Goal: Task Accomplishment & Management: Complete application form

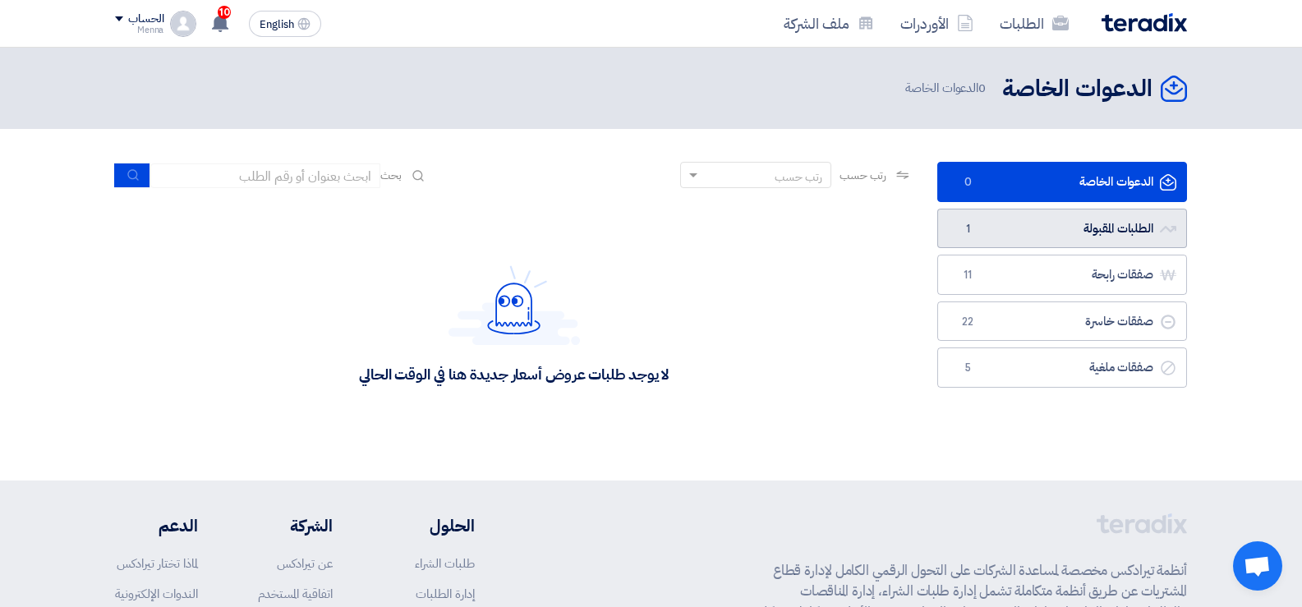
click at [965, 245] on link "الطلبات المقبولة الطلبات المقبولة 1" at bounding box center [1063, 229] width 250 height 40
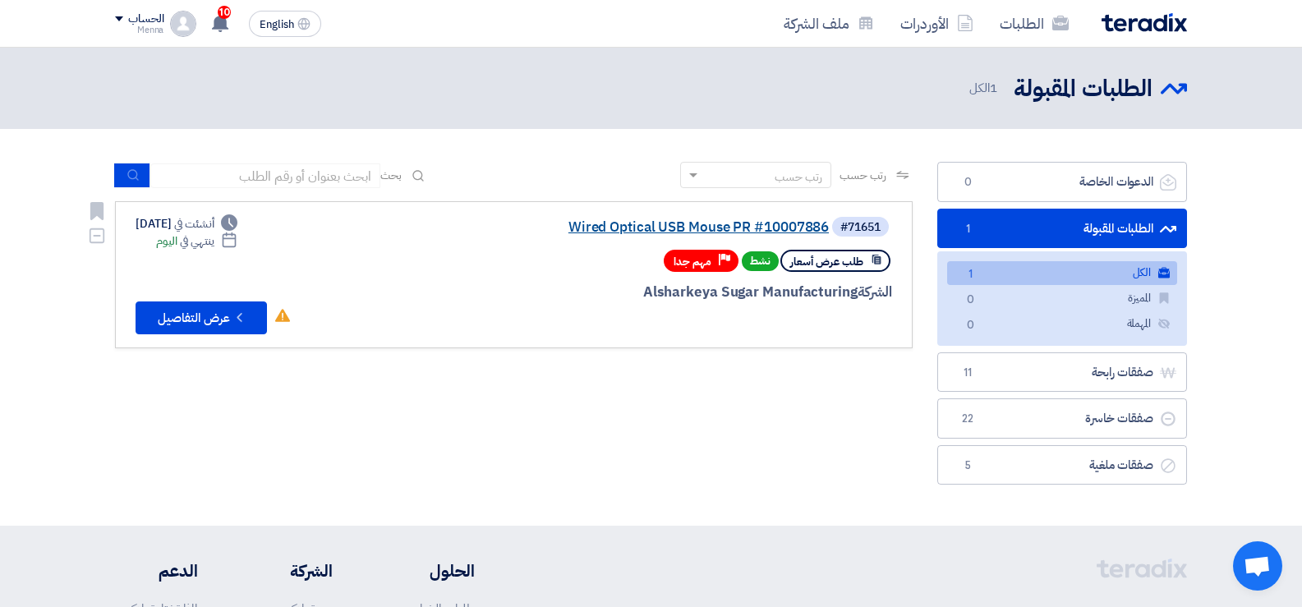
click at [587, 225] on link "Wired Optical USB Mouse PR #10007886" at bounding box center [664, 227] width 329 height 15
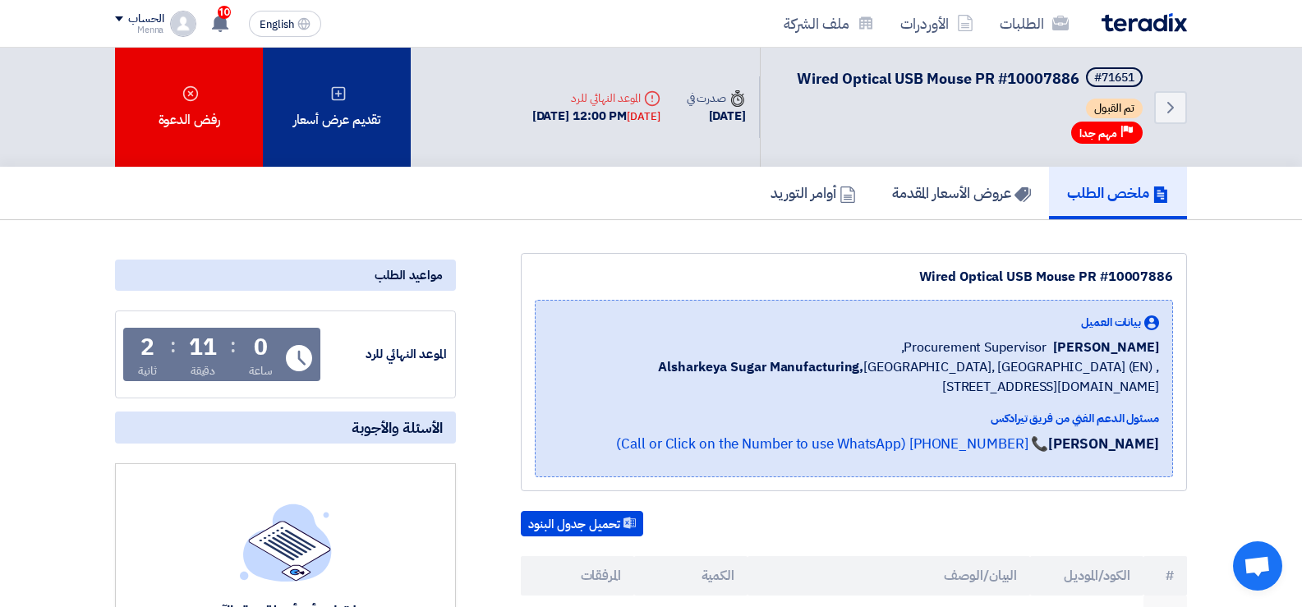
click at [352, 76] on div "تقديم عرض أسعار" at bounding box center [337, 107] width 148 height 119
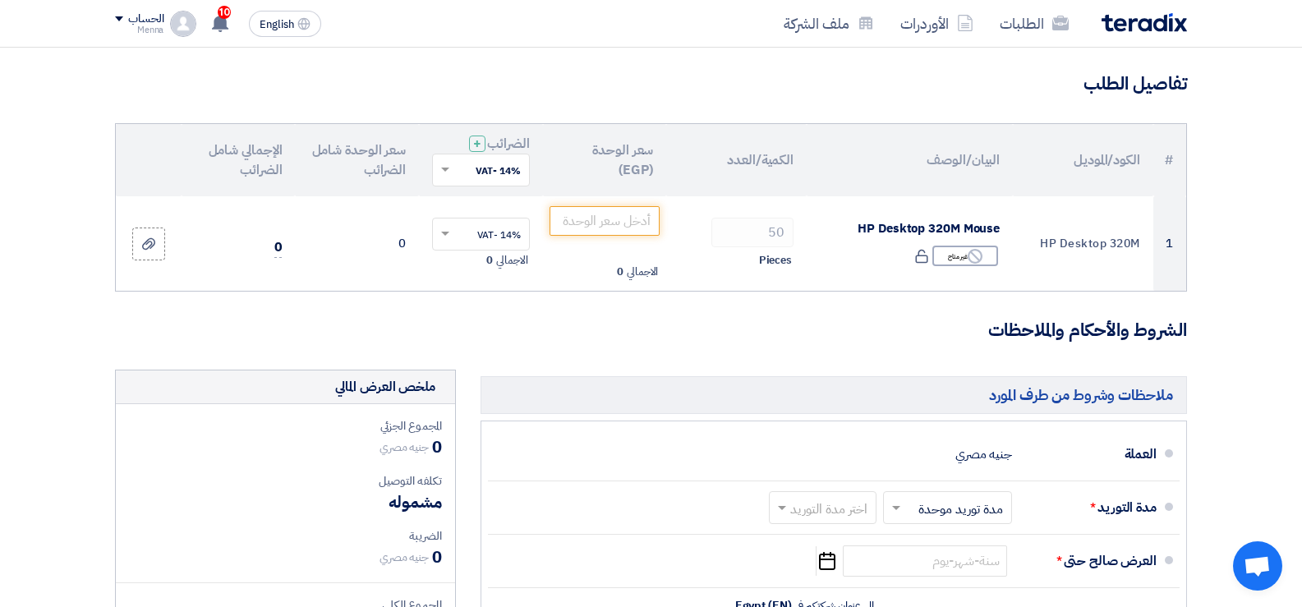
scroll to position [118, 0]
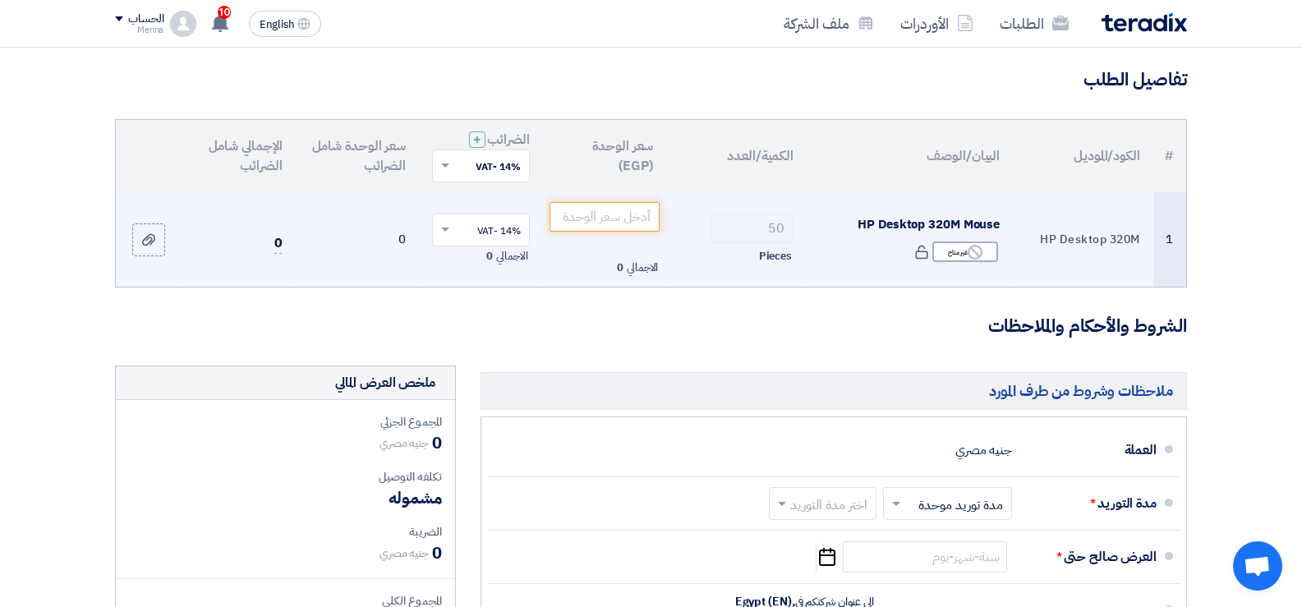
click at [446, 238] on div at bounding box center [481, 229] width 96 height 27
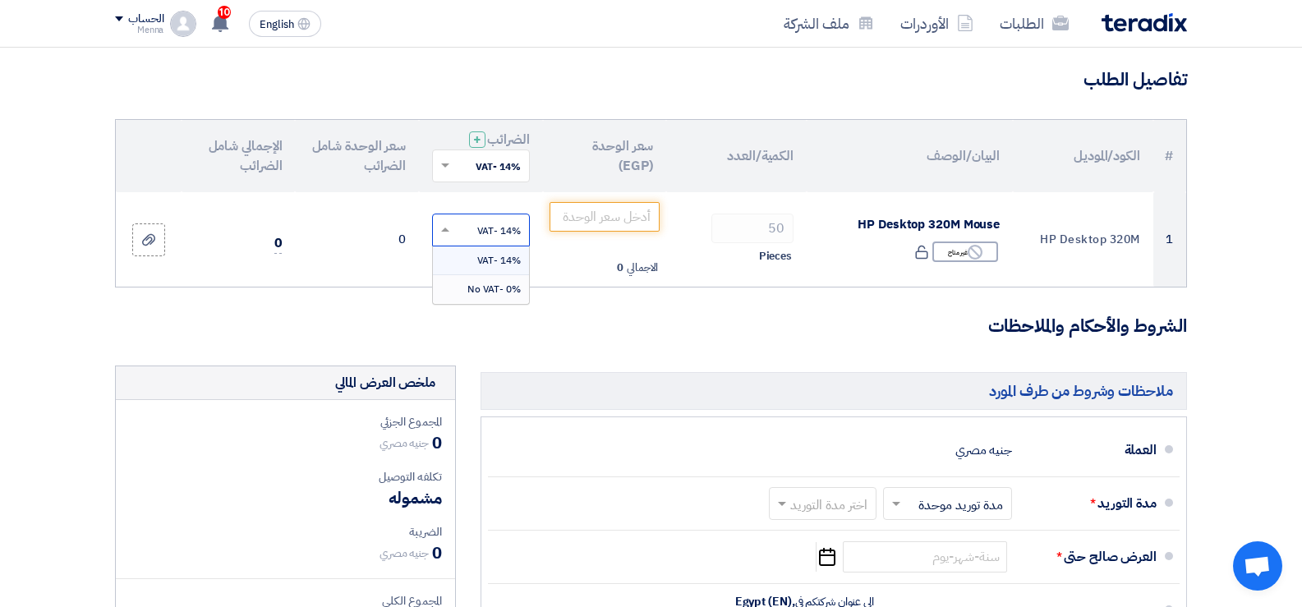
click at [461, 293] on div "0% -No VAT" at bounding box center [481, 289] width 96 height 28
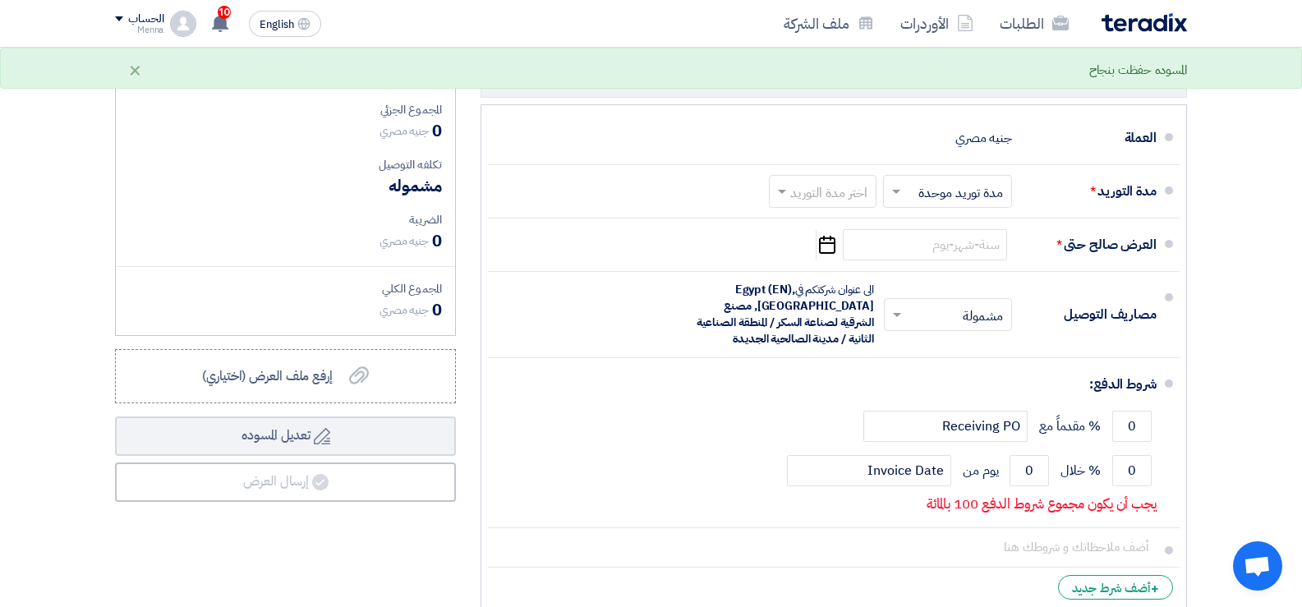
scroll to position [436, 0]
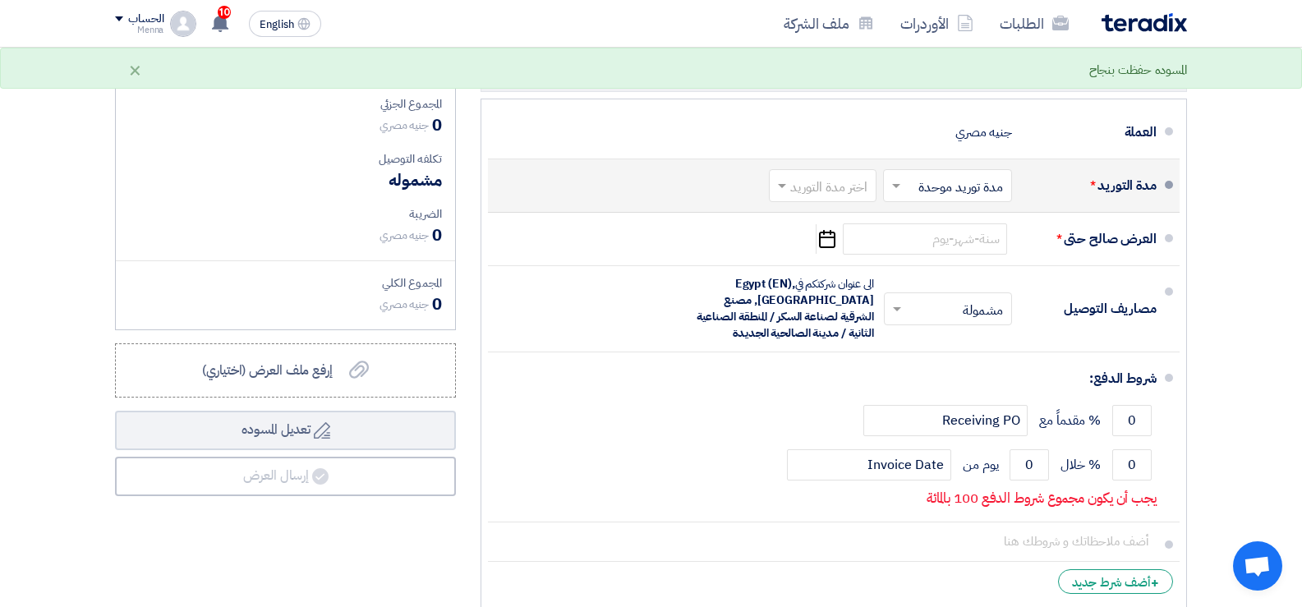
click at [928, 173] on div "اختر مدة التوريد × مدة توريد موحدة ×" at bounding box center [947, 185] width 129 height 33
click at [820, 193] on input "text" at bounding box center [819, 187] width 99 height 24
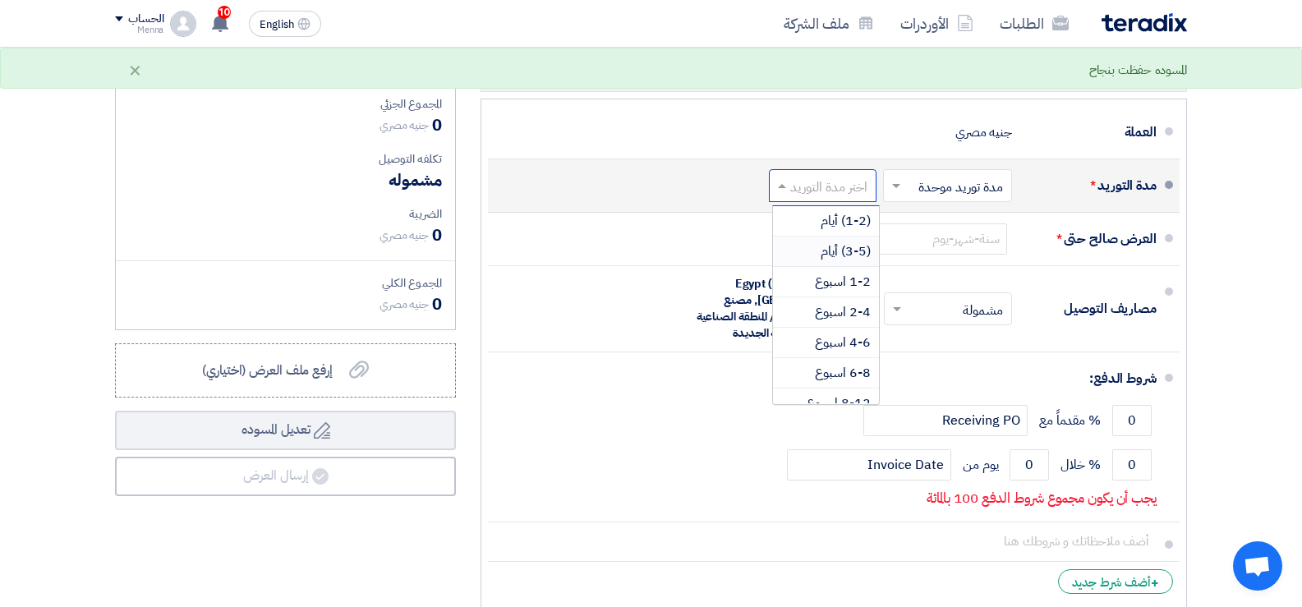
click at [832, 250] on span "(3-5) أيام" at bounding box center [846, 252] width 50 height 20
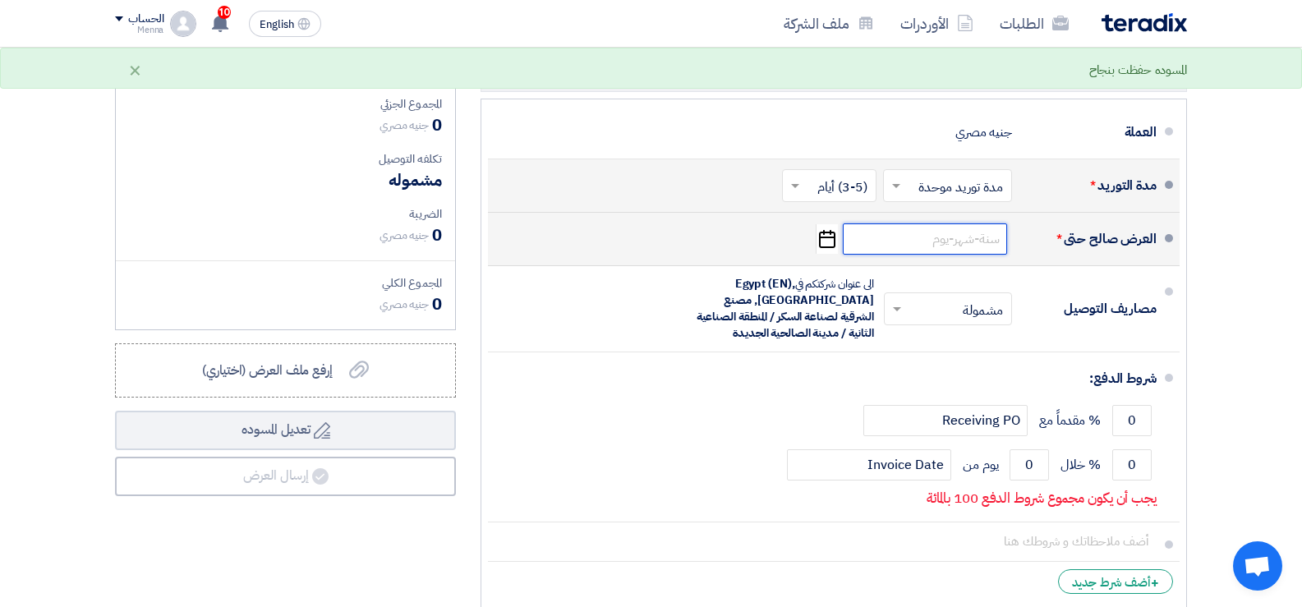
click at [956, 240] on input at bounding box center [925, 238] width 164 height 31
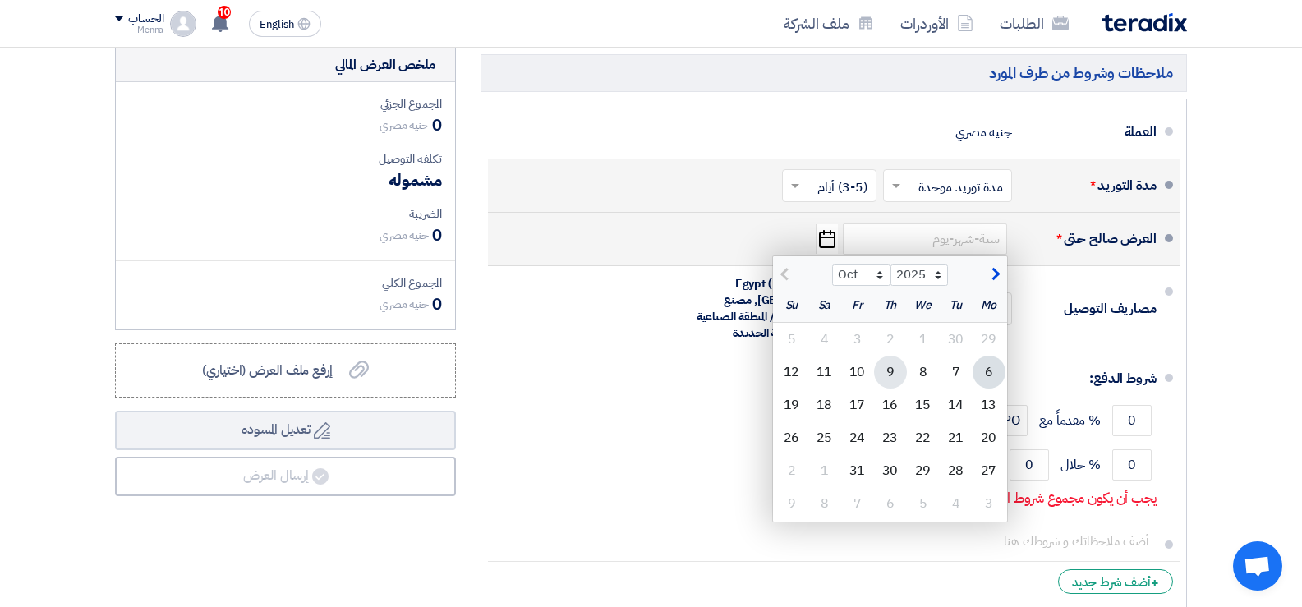
click at [889, 365] on div "9" at bounding box center [890, 372] width 33 height 33
type input "[DATE]"
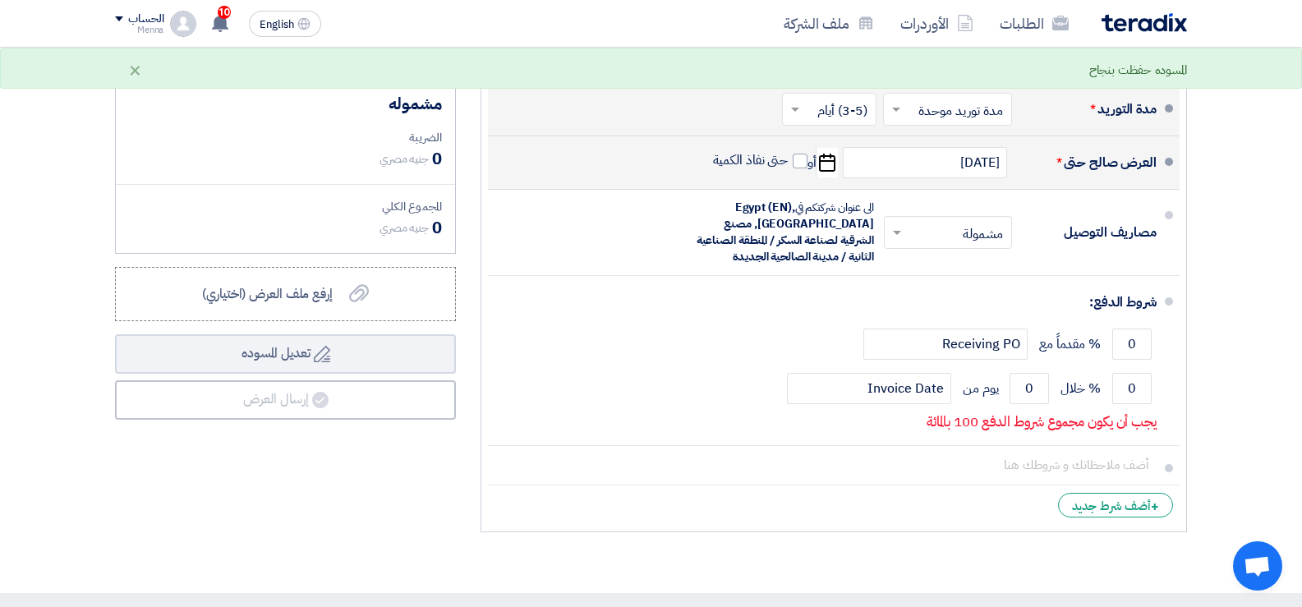
scroll to position [542, 0]
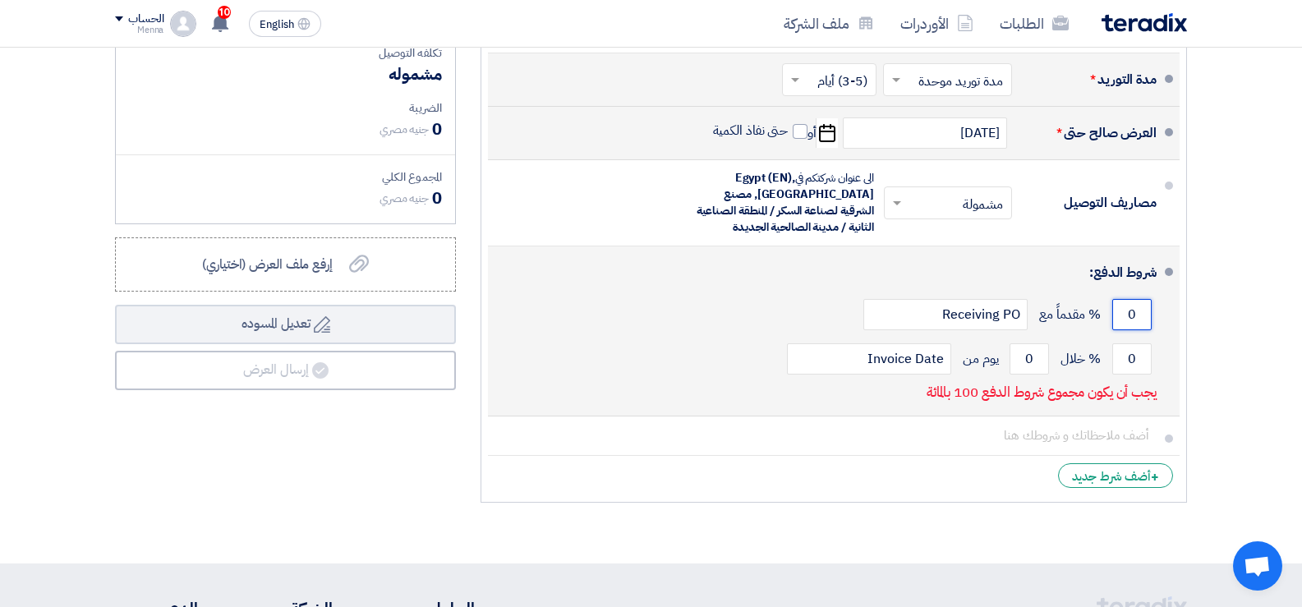
click at [1132, 314] on input "0" at bounding box center [1132, 314] width 39 height 31
drag, startPoint x: 1127, startPoint y: 354, endPoint x: 1140, endPoint y: 352, distance: 13.4
click at [1140, 352] on input "0" at bounding box center [1132, 358] width 39 height 31
type input "100"
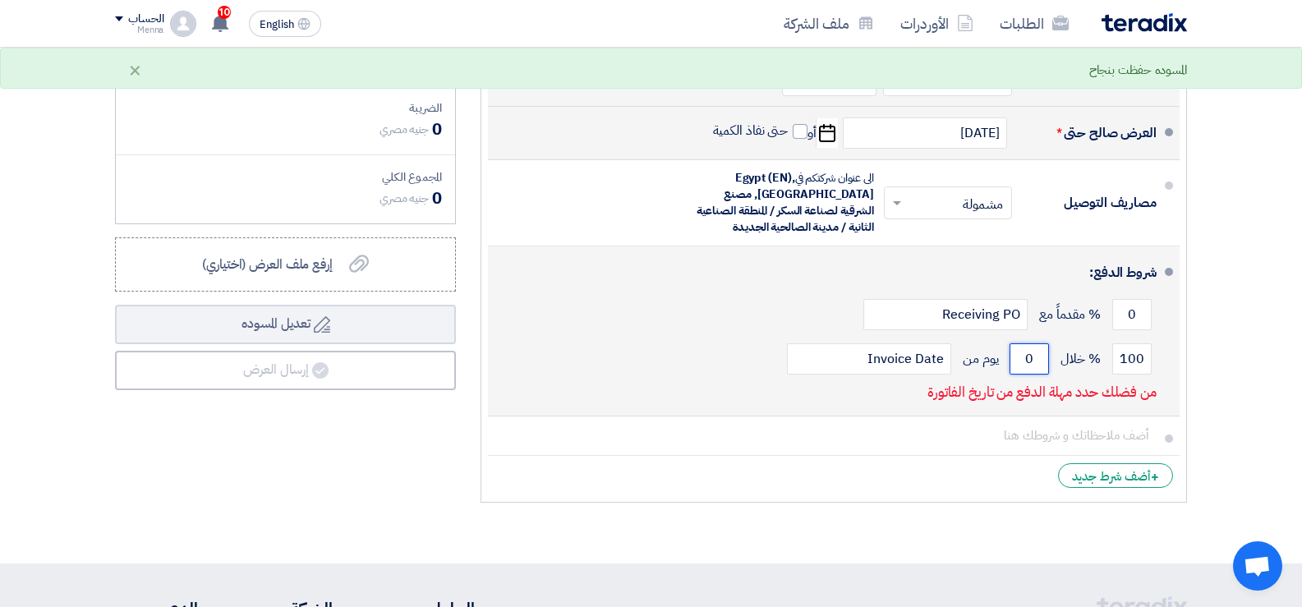
drag, startPoint x: 1013, startPoint y: 352, endPoint x: 1037, endPoint y: 350, distance: 23.9
click at [1034, 351] on input "0" at bounding box center [1029, 358] width 39 height 31
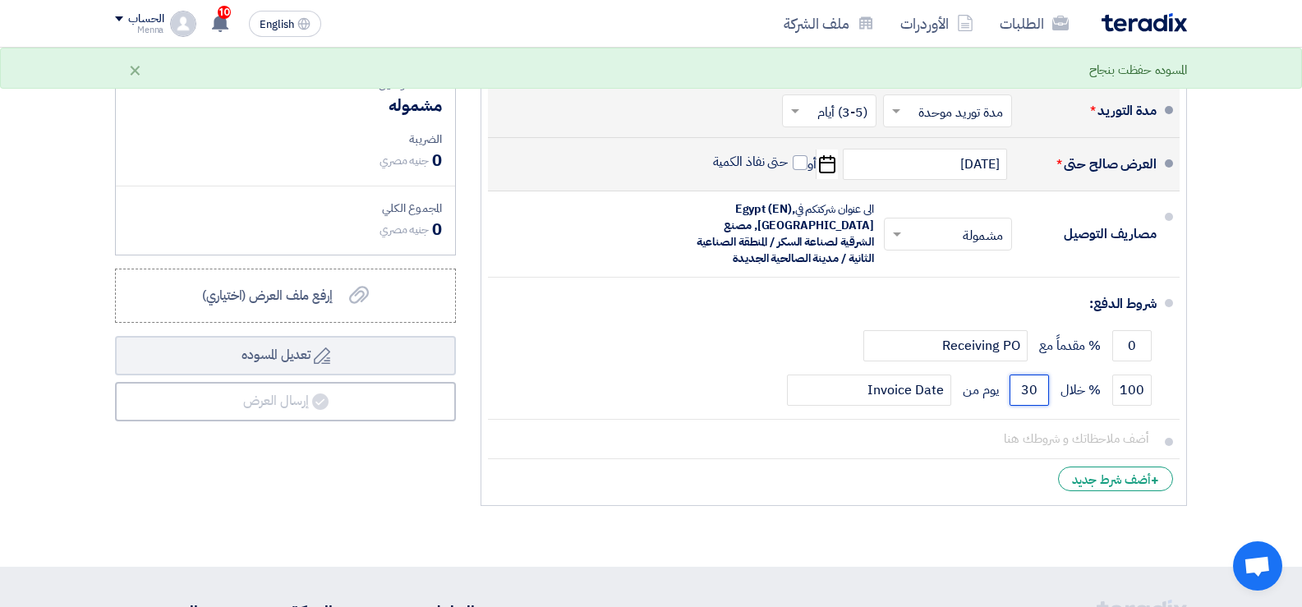
scroll to position [519, 0]
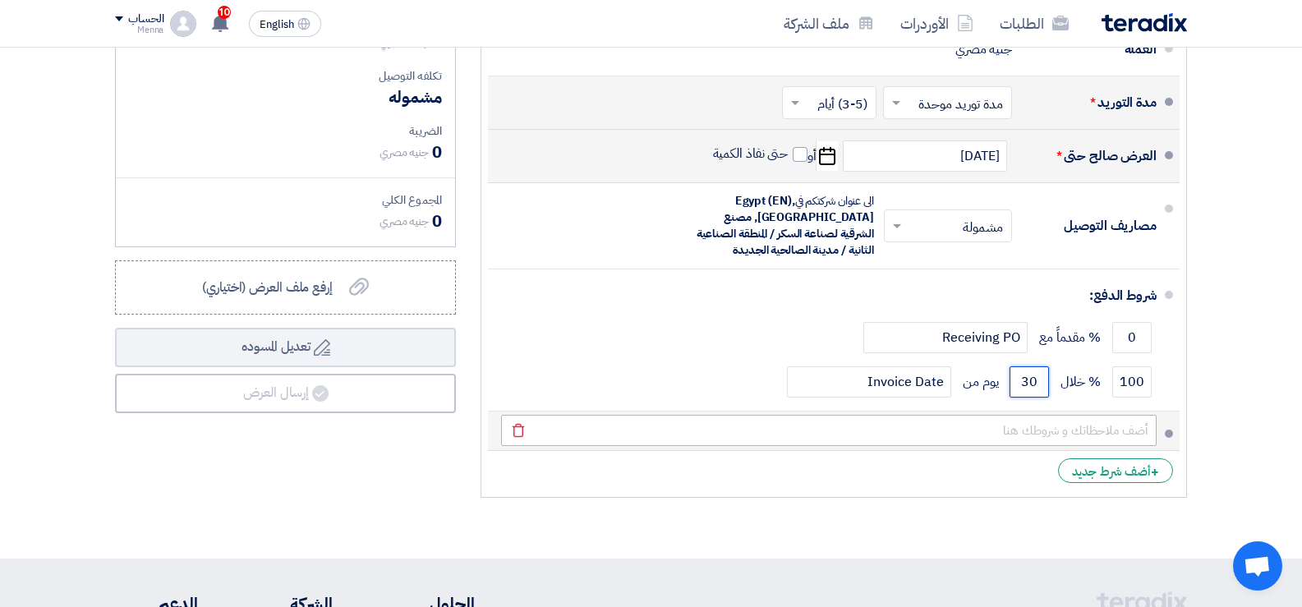
type input "30"
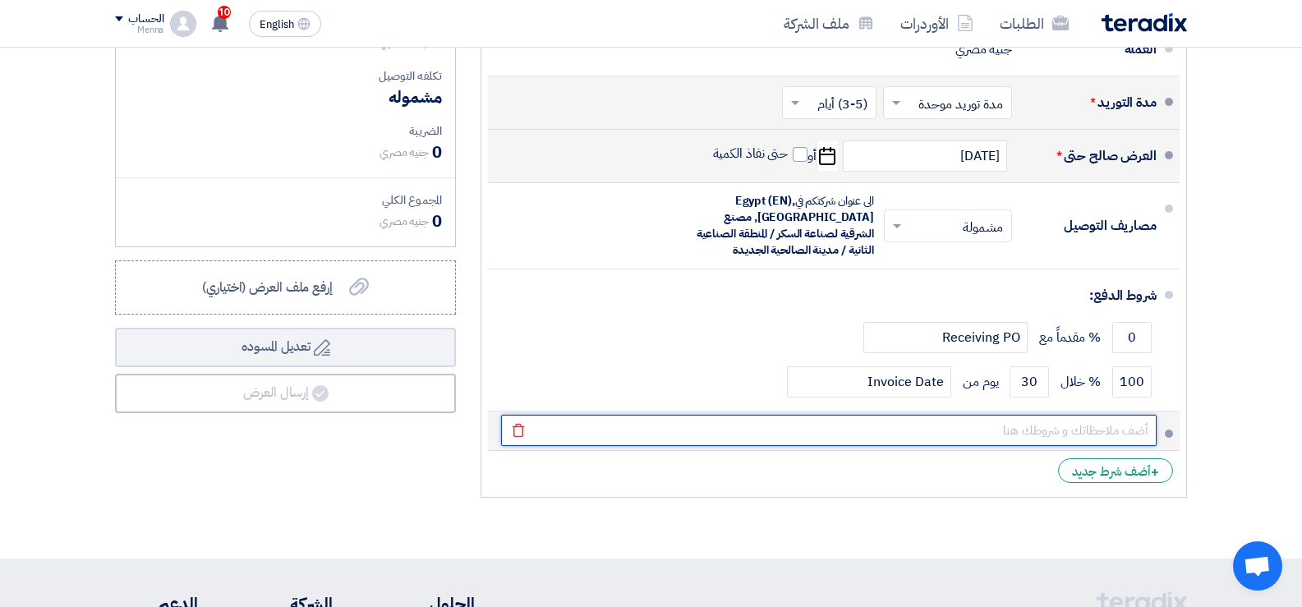
click at [1073, 426] on input "text" at bounding box center [829, 430] width 656 height 31
click at [1103, 422] on input "text" at bounding box center [829, 430] width 656 height 31
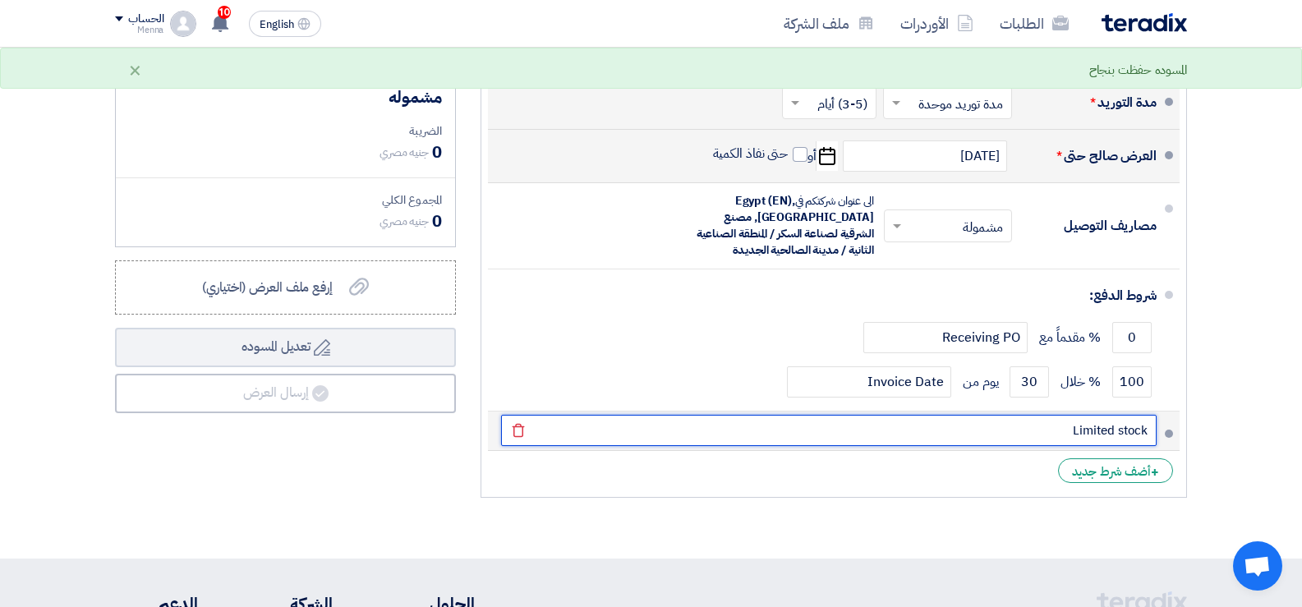
drag, startPoint x: 1067, startPoint y: 425, endPoint x: 1153, endPoint y: 435, distance: 86.0
click at [1154, 435] on input "Limited stock" at bounding box center [829, 430] width 656 height 31
click at [1153, 434] on input "Limited stock" at bounding box center [829, 430] width 656 height 31
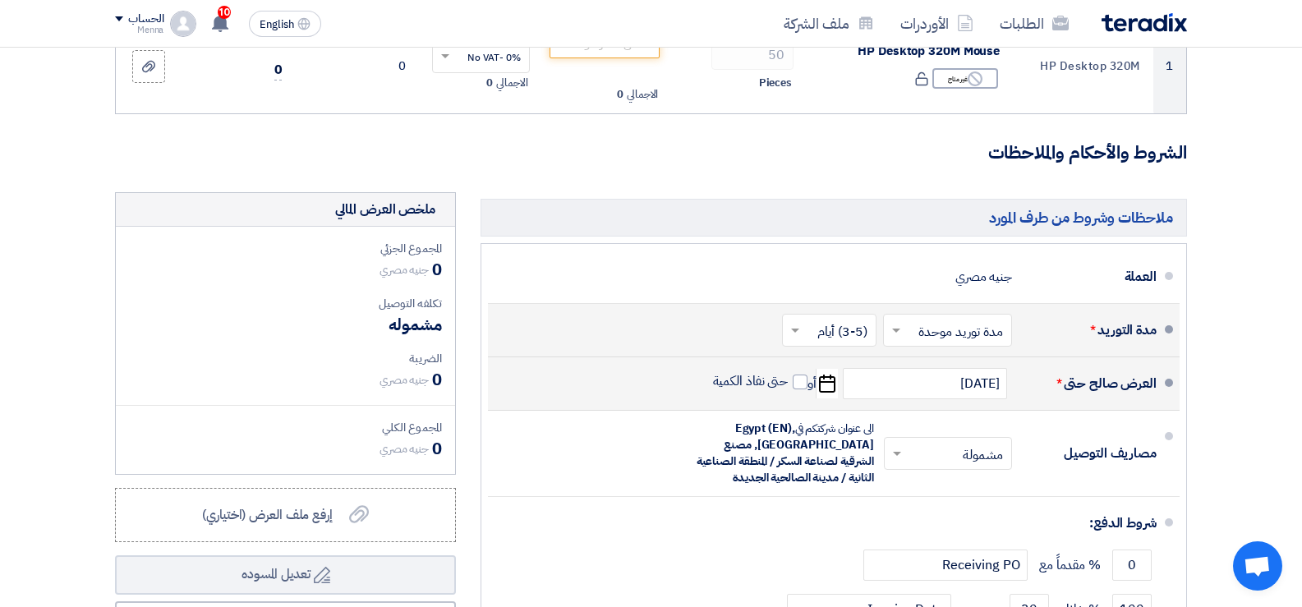
scroll to position [0, 0]
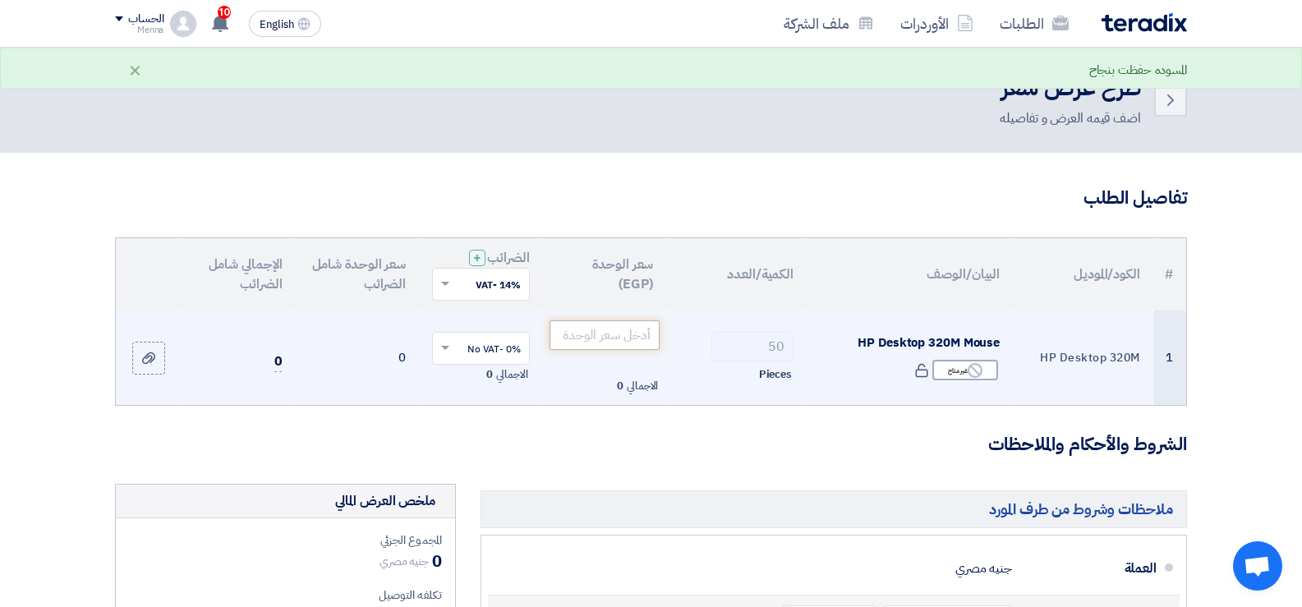
type input "Very Limited Stock470"
click at [612, 333] on input "number" at bounding box center [605, 335] width 111 height 30
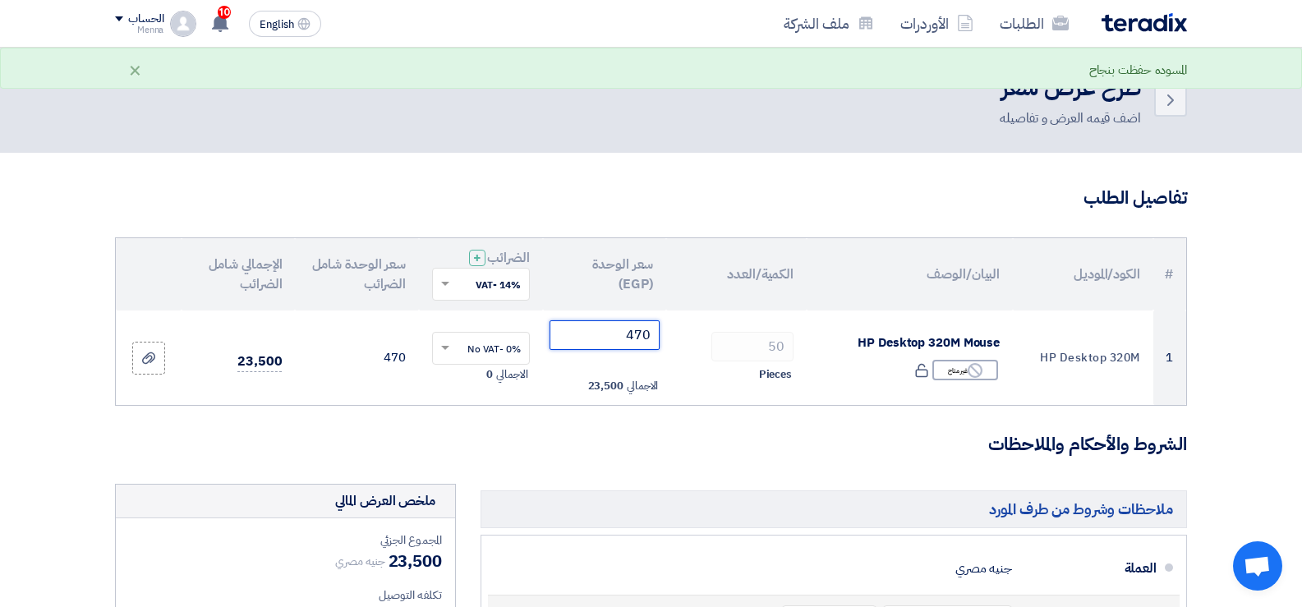
type input "470"
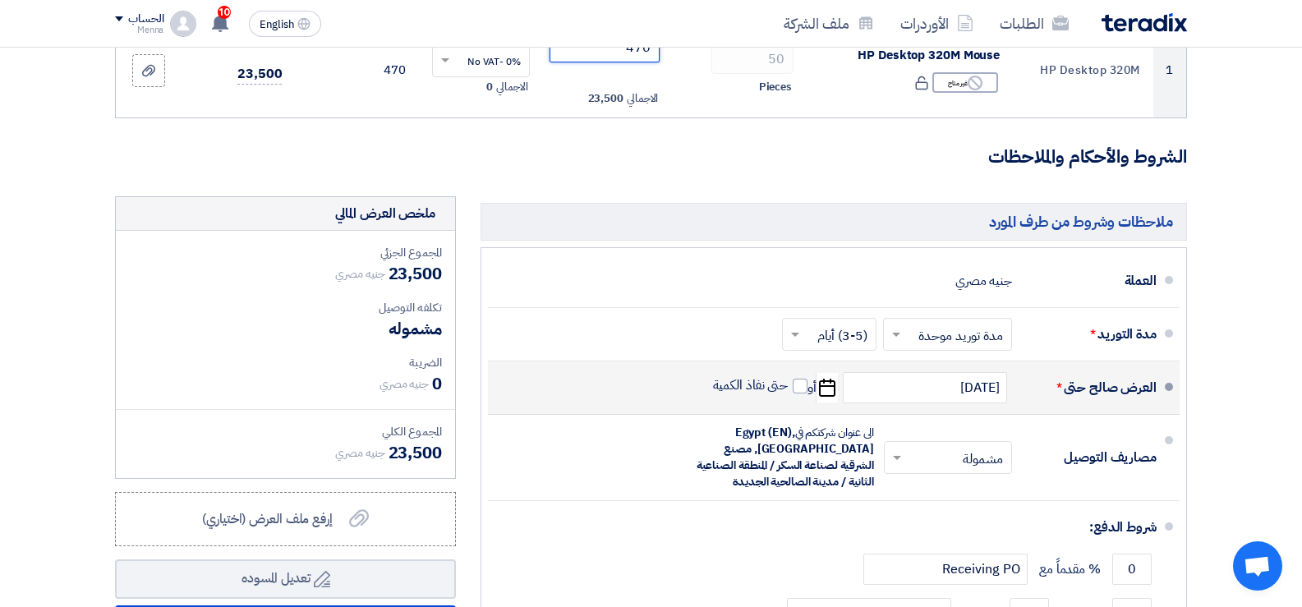
scroll to position [387, 0]
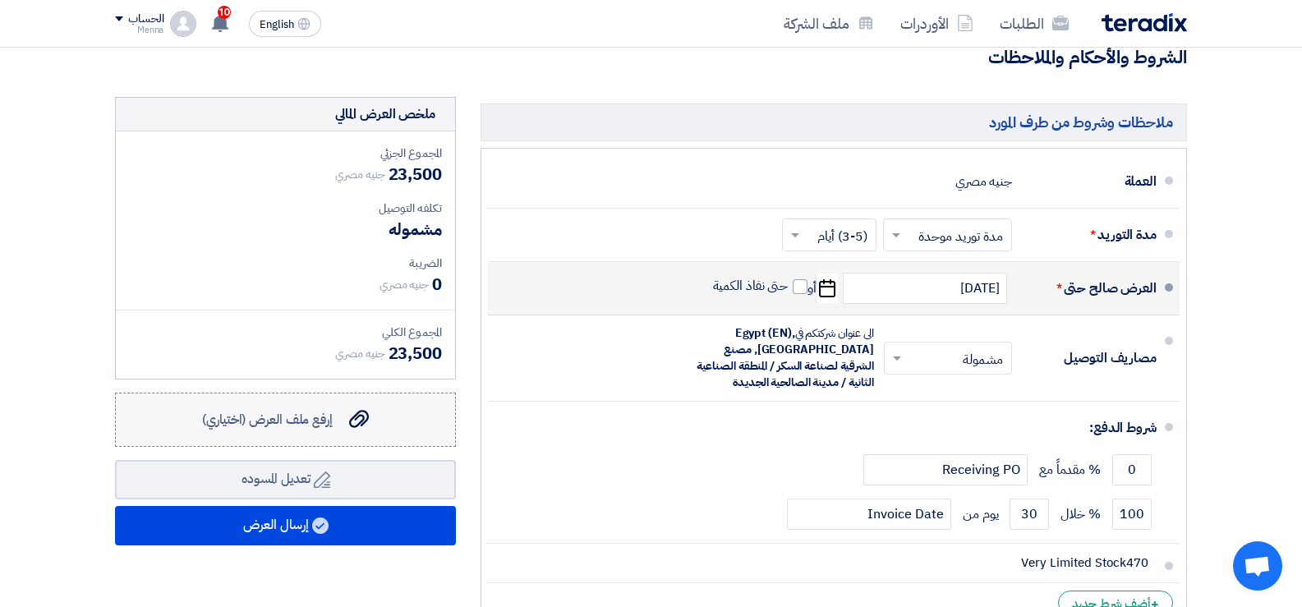
click at [319, 411] on span "إرفع ملف العرض (اختياري)" at bounding box center [267, 420] width 131 height 20
click at [0, 0] on input "إرفع ملف العرض (اختياري) إرفع ملف العرض (اختياري)" at bounding box center [0, 0] width 0 height 0
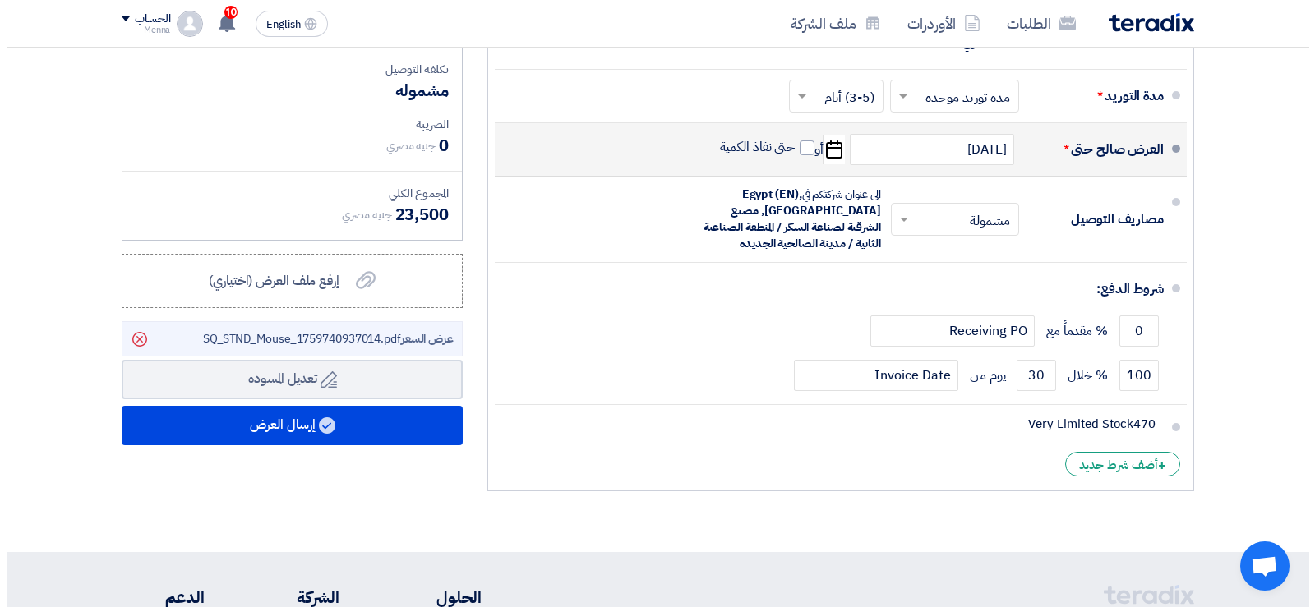
scroll to position [537, 0]
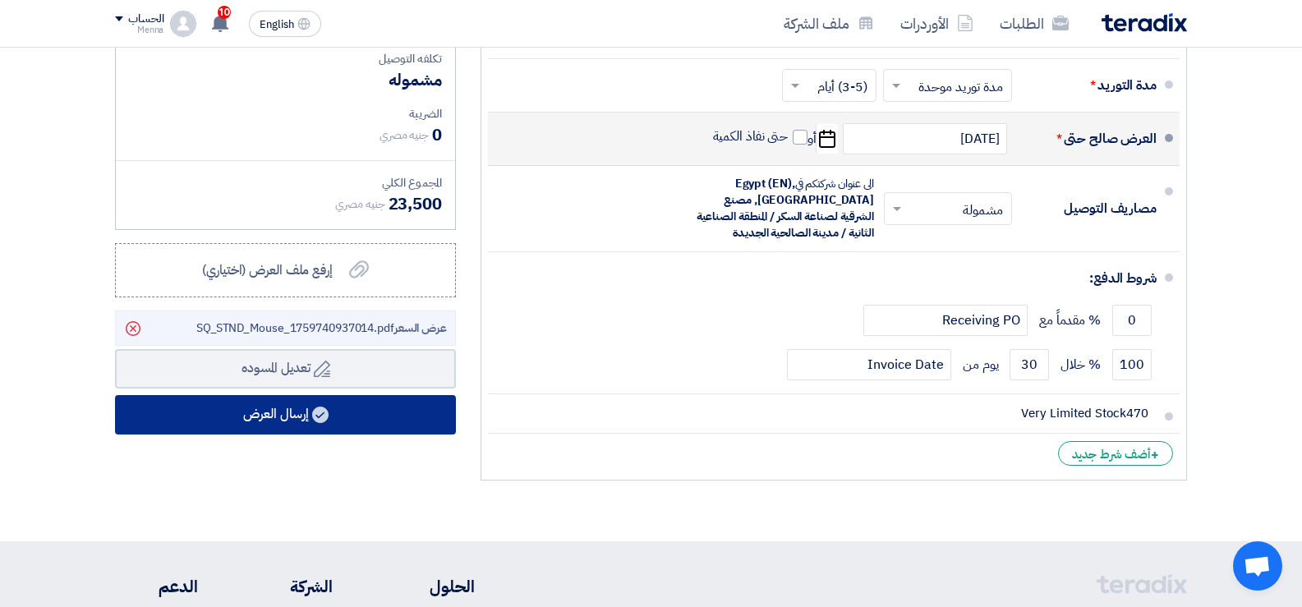
click at [347, 425] on button "إرسال العرض" at bounding box center [285, 414] width 341 height 39
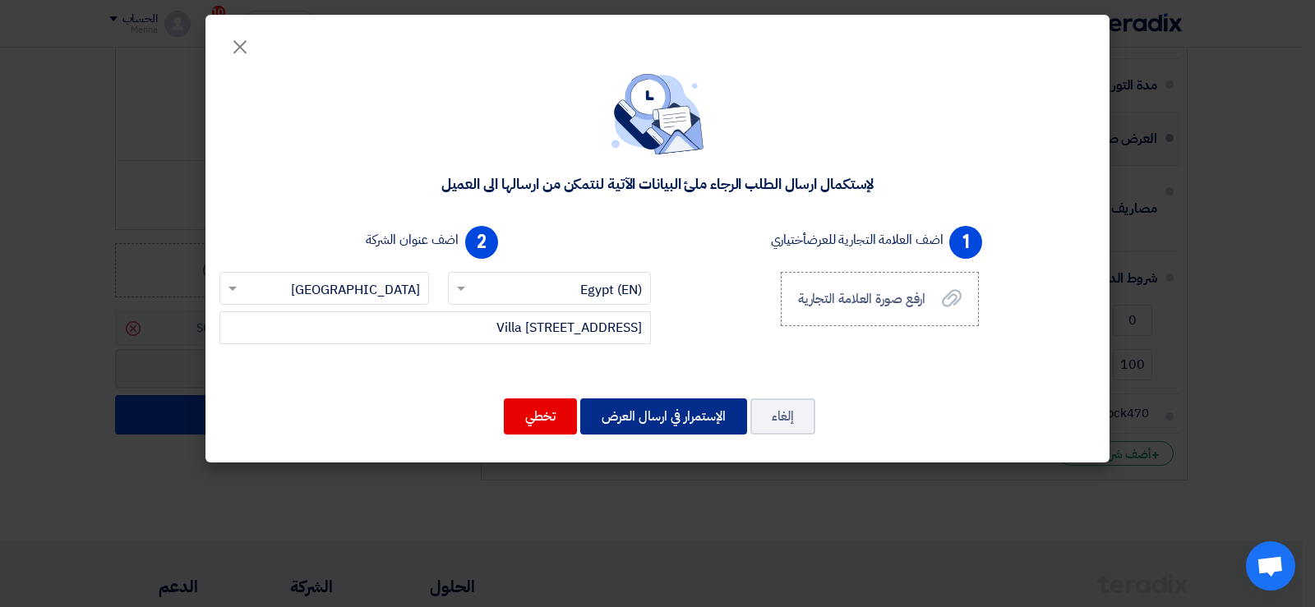
click at [632, 431] on button "الإستمرار في ارسال العرض" at bounding box center [663, 417] width 167 height 36
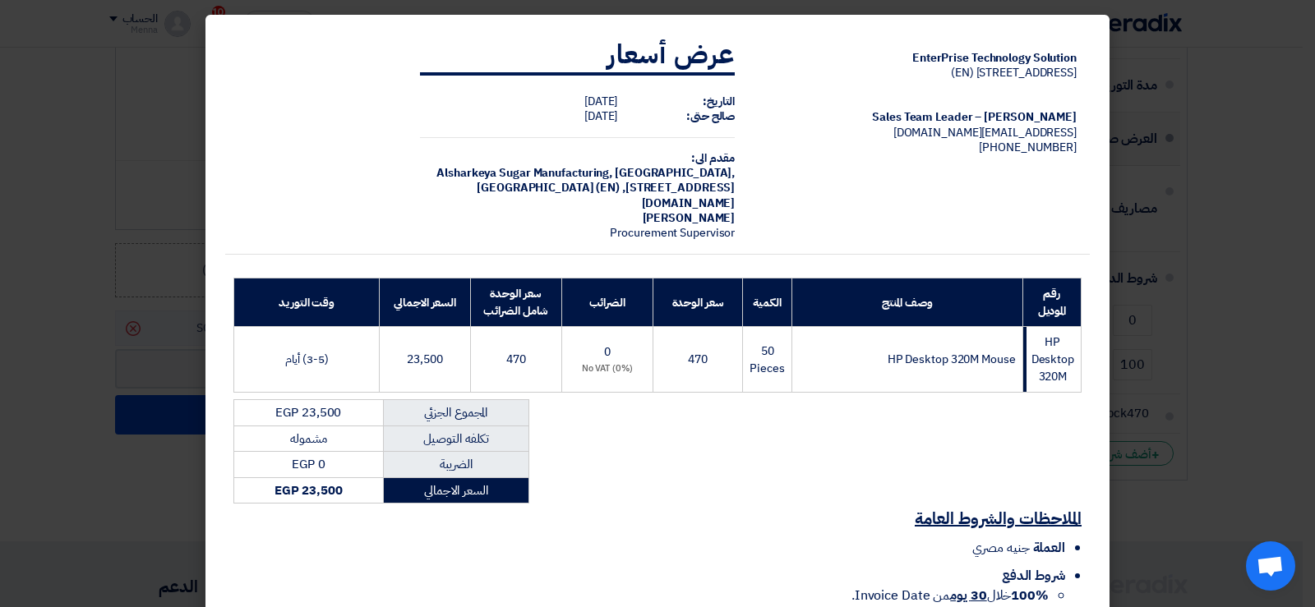
click at [997, 446] on div "EnterPrise Technology Solution [STREET_ADDRESS] (EN) [PERSON_NAME] – Sales Team…" at bounding box center [657, 388] width 864 height 730
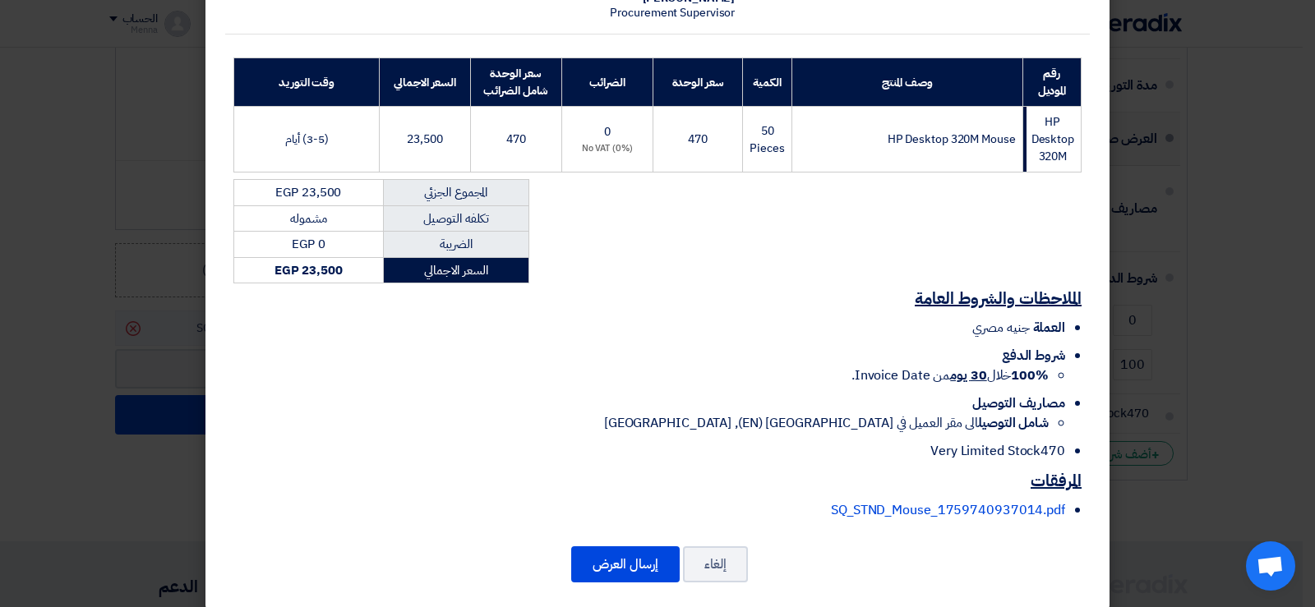
scroll to position [238, 0]
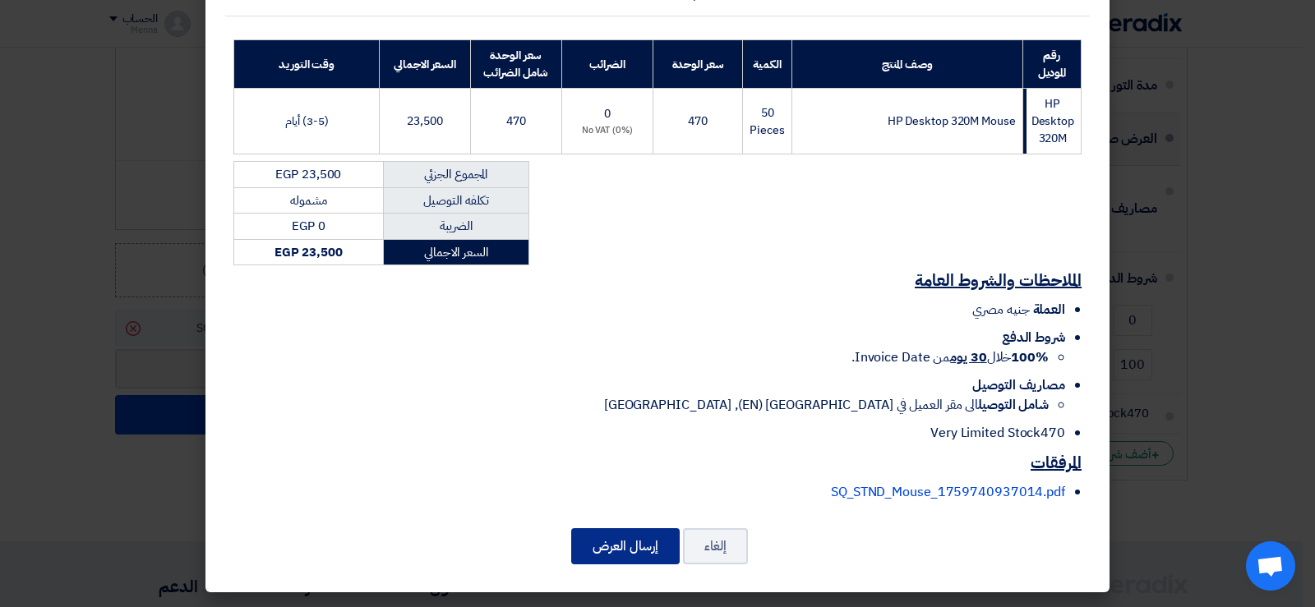
click at [634, 555] on button "إرسال العرض" at bounding box center [625, 546] width 108 height 36
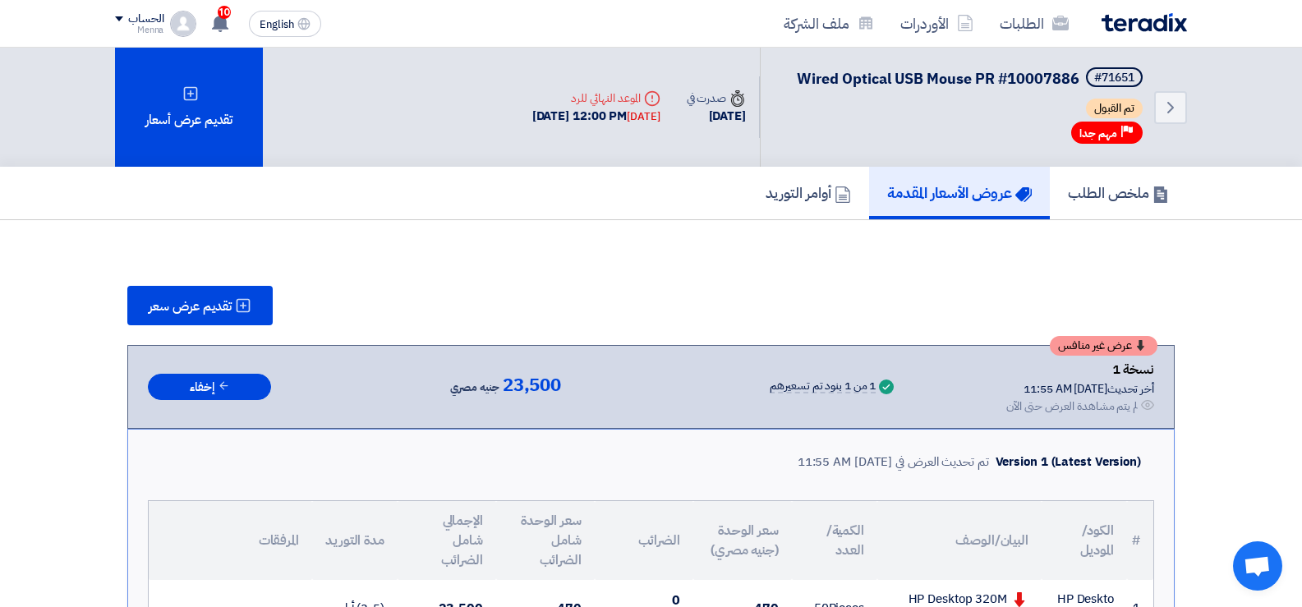
click at [1033, 25] on link "الطلبات" at bounding box center [1034, 23] width 95 height 39
